Goal: Transaction & Acquisition: Purchase product/service

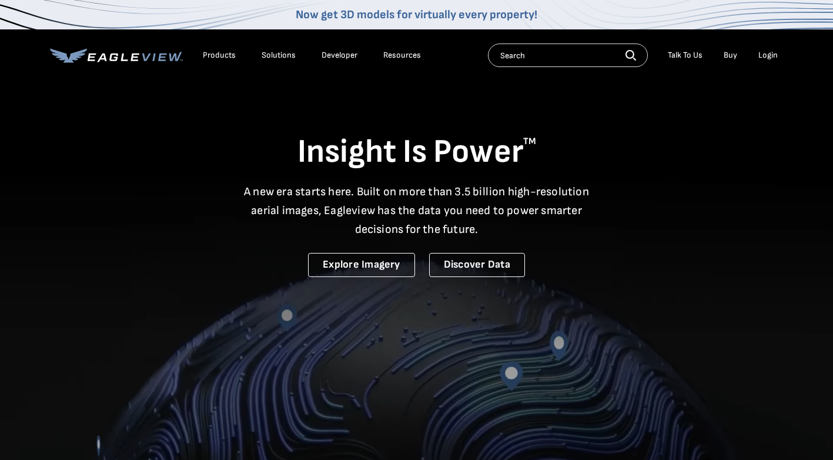
click at [768, 57] on div "Login" at bounding box center [768, 55] width 19 height 11
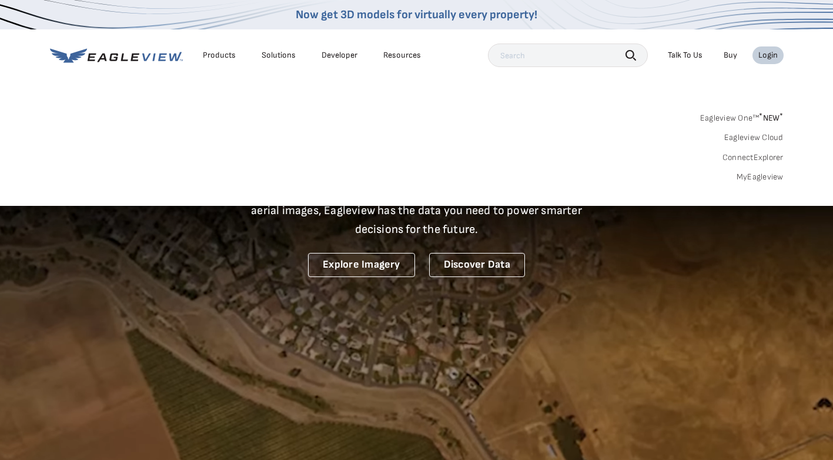
click at [762, 178] on link "MyEagleview" at bounding box center [760, 177] width 47 height 11
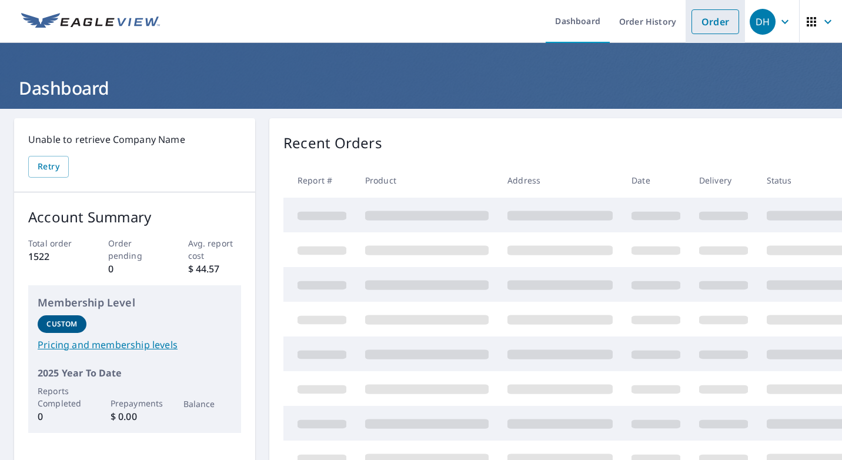
click at [711, 22] on link "Order" at bounding box center [716, 21] width 48 height 25
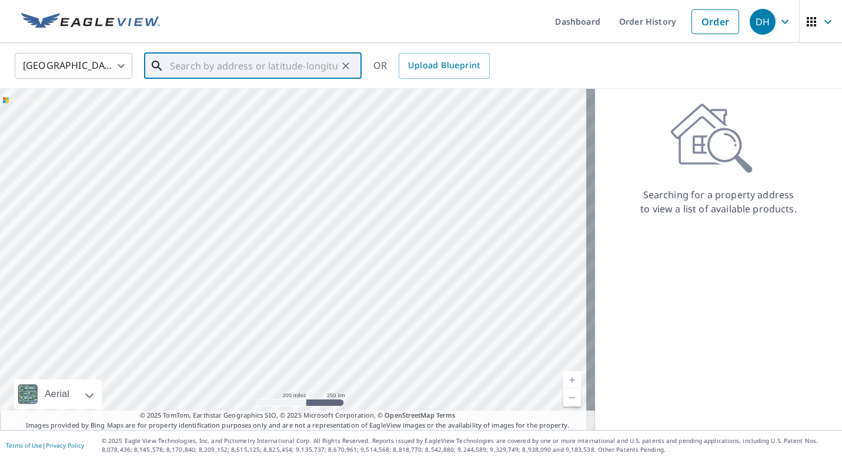
click at [226, 71] on input "text" at bounding box center [254, 65] width 168 height 33
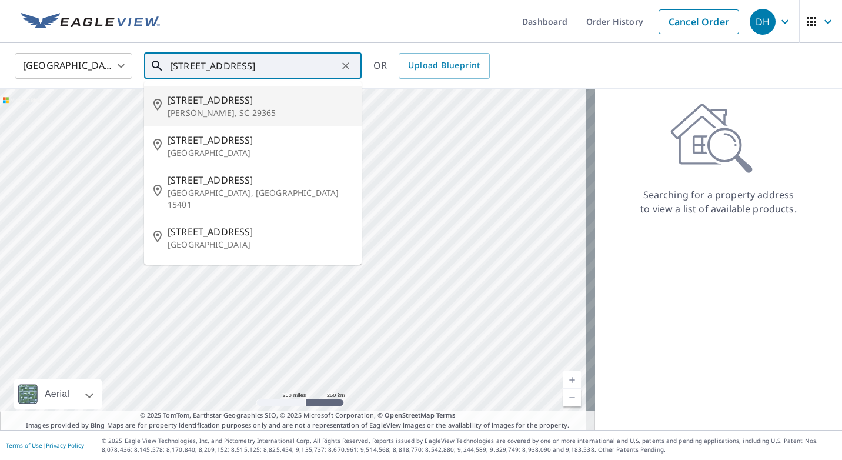
click at [197, 100] on span "[STREET_ADDRESS]" at bounding box center [260, 100] width 185 height 14
type input "[STREET_ADDRESS][PERSON_NAME]"
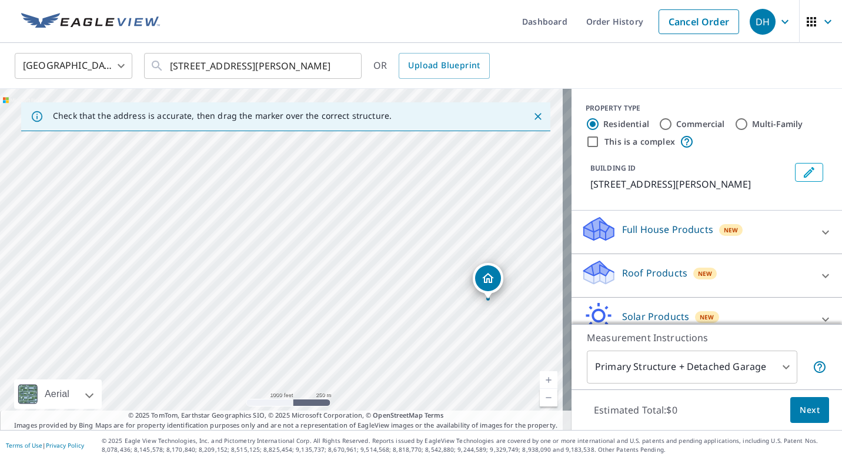
click at [623, 274] on p "Roof Products" at bounding box center [654, 273] width 65 height 14
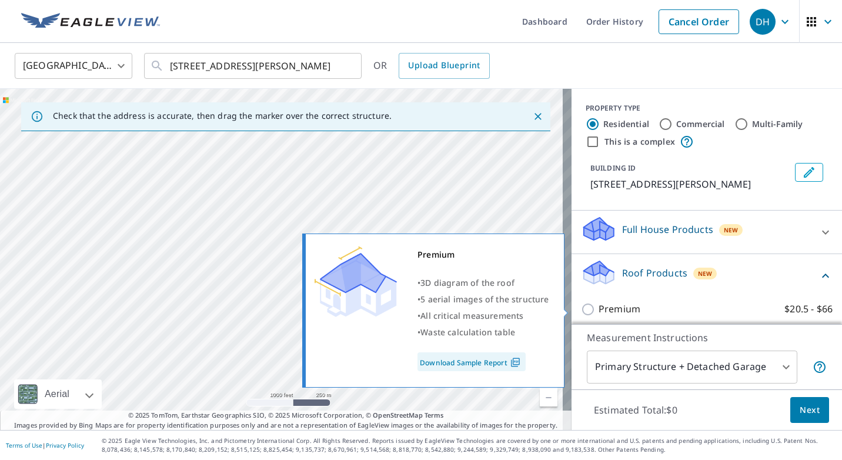
click at [581, 311] on input "Premium $20.5 - $66" at bounding box center [590, 309] width 18 height 14
checkbox input "true"
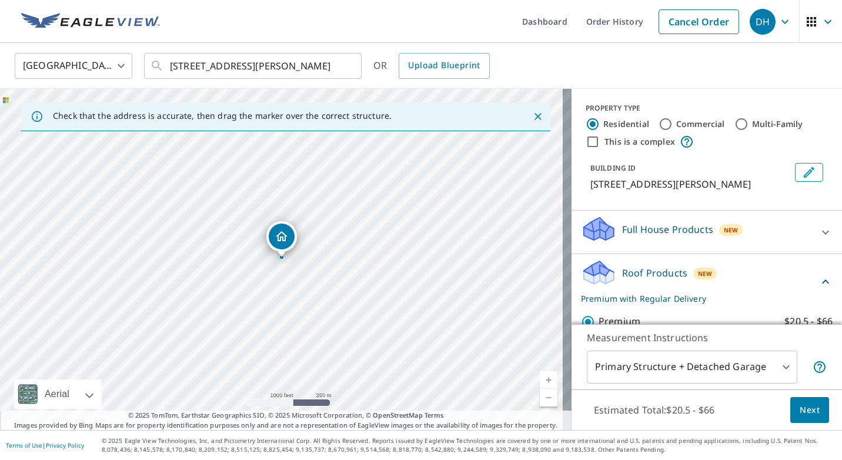
click at [801, 408] on span "Next" at bounding box center [810, 410] width 20 height 15
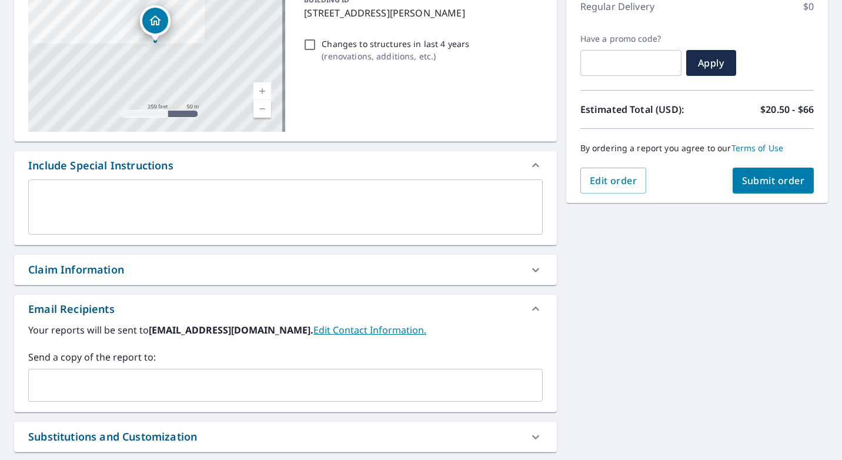
scroll to position [235, 0]
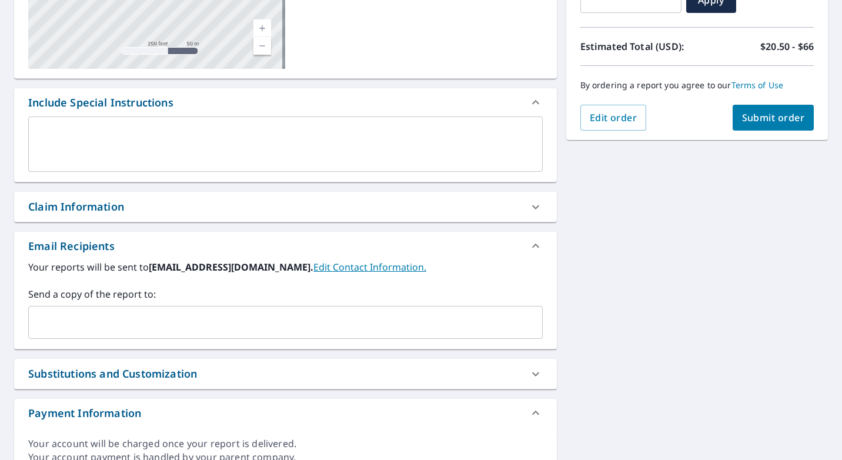
click at [145, 320] on input "text" at bounding box center [277, 322] width 486 height 22
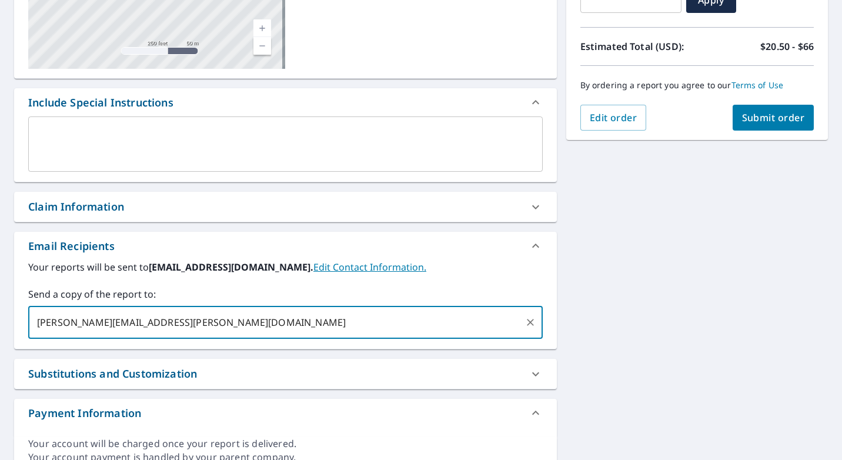
type input "[PERSON_NAME][EMAIL_ADDRESS][PERSON_NAME][DOMAIN_NAME]"
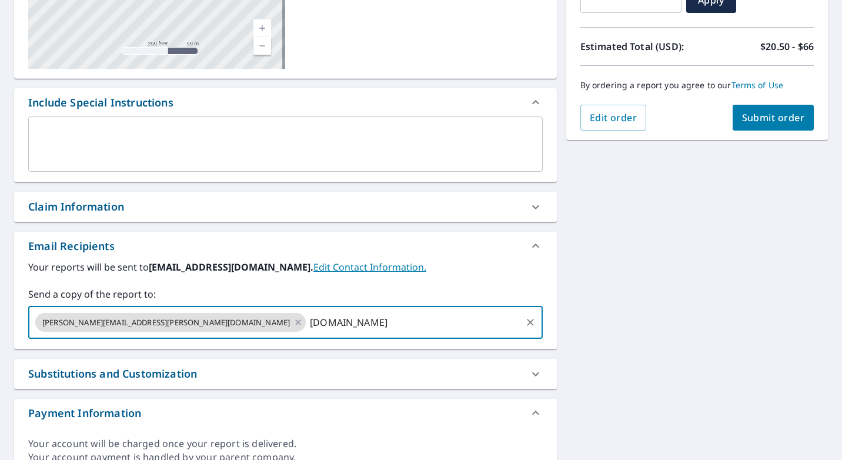
type input "[DOMAIN_NAME]"
type input "[EMAIL_ADDRESS][DOMAIN_NAME]"
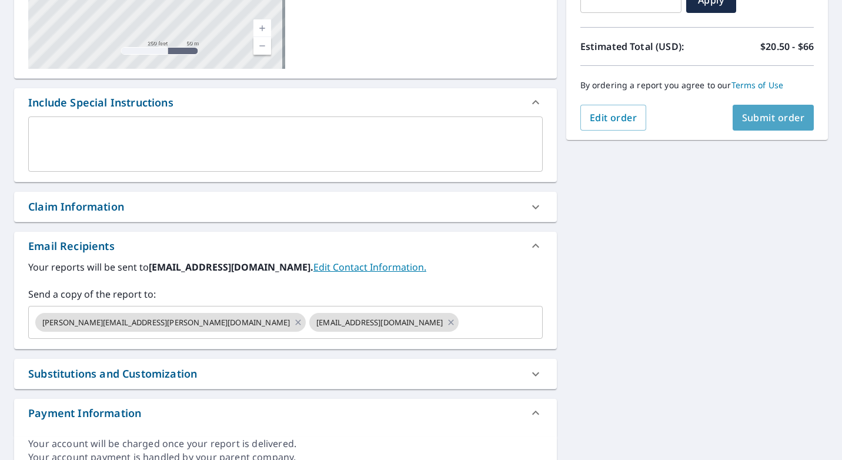
click at [762, 121] on span "Submit order" at bounding box center [773, 117] width 63 height 13
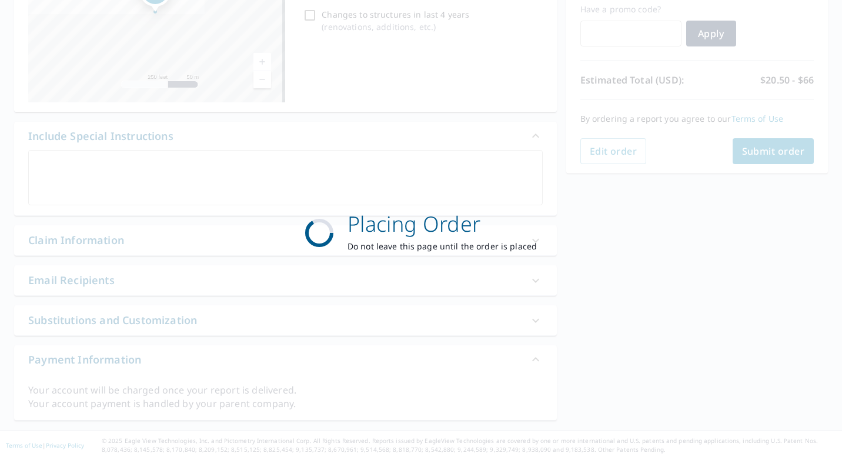
scroll to position [202, 0]
